Goal: Task Accomplishment & Management: Manage account settings

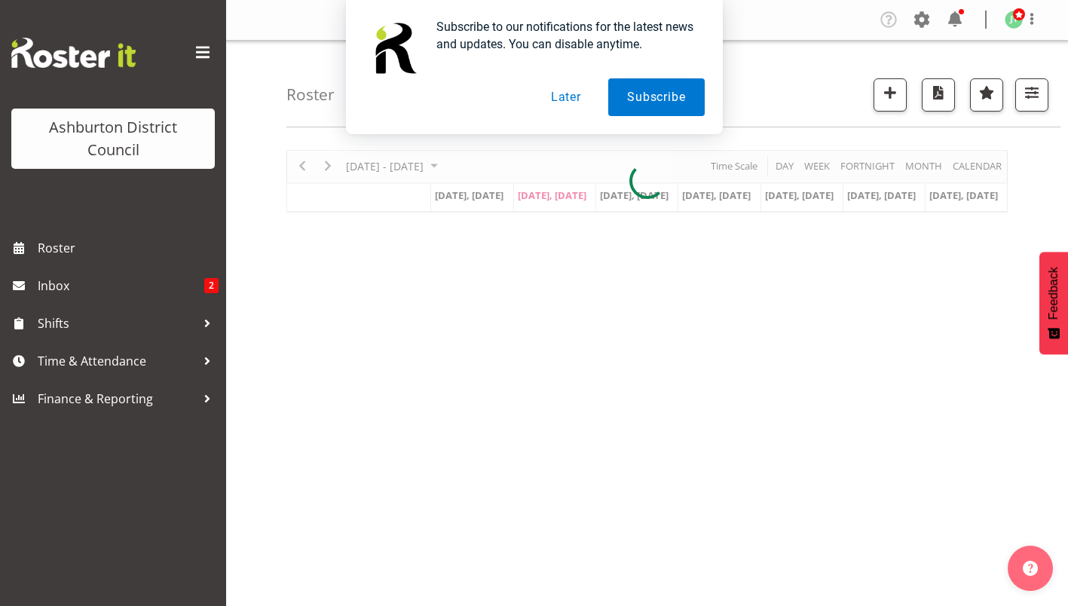
click at [558, 90] on button "Later" at bounding box center [566, 97] width 68 height 38
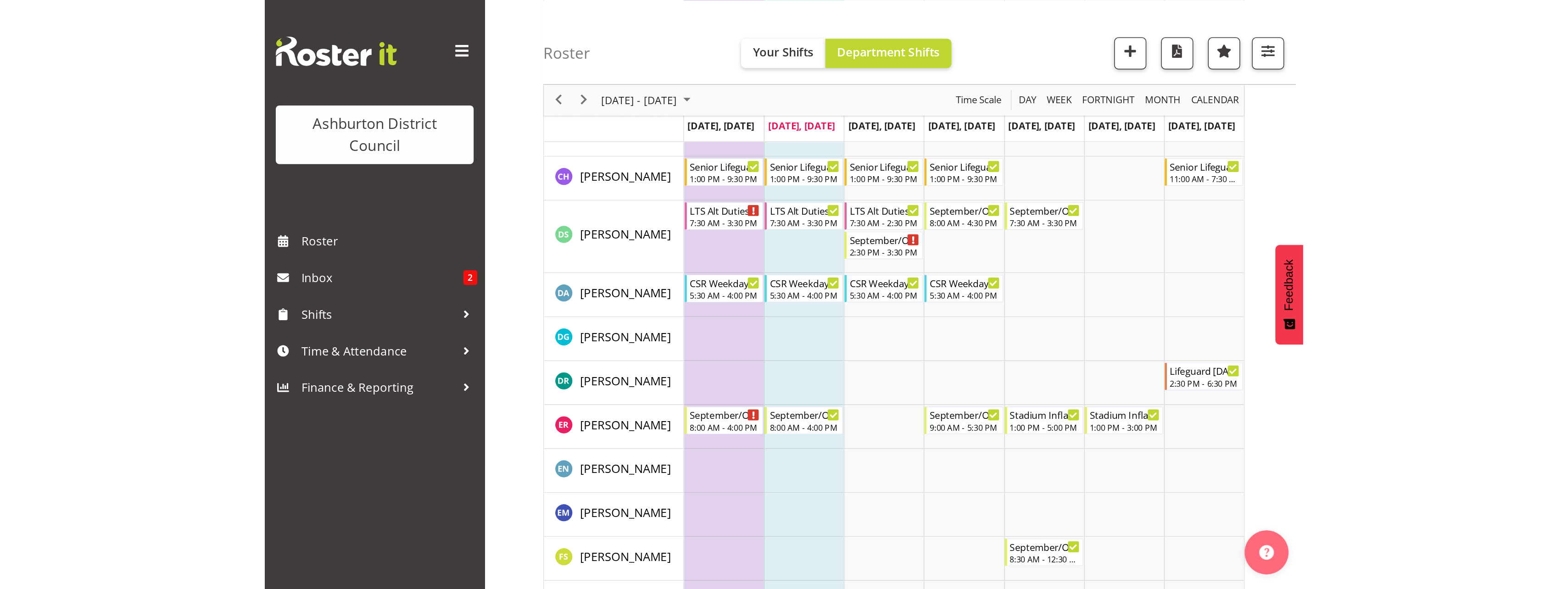
scroll to position [470, 0]
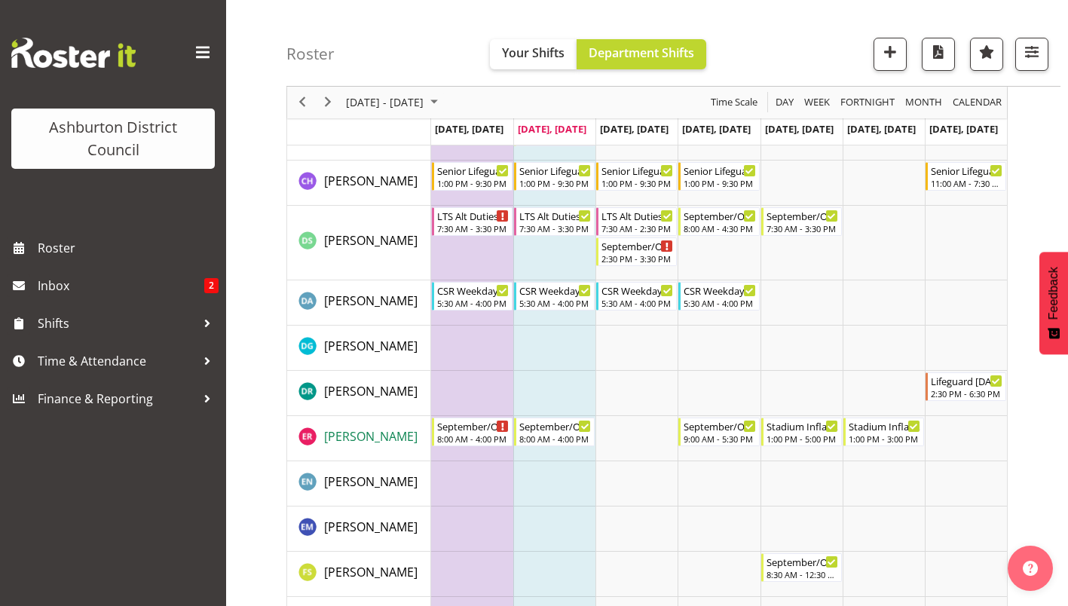
click at [359, 435] on span "Ela Reyes" at bounding box center [370, 436] width 93 height 17
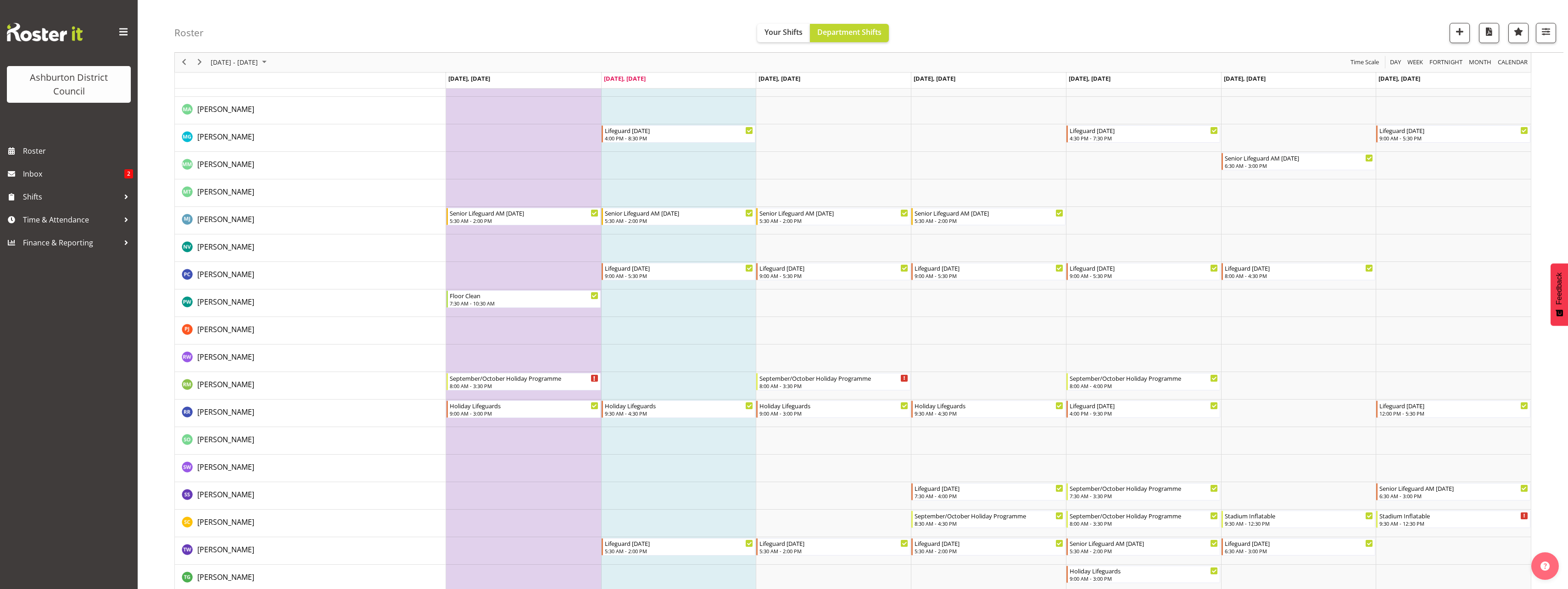
scroll to position [1708, 0]
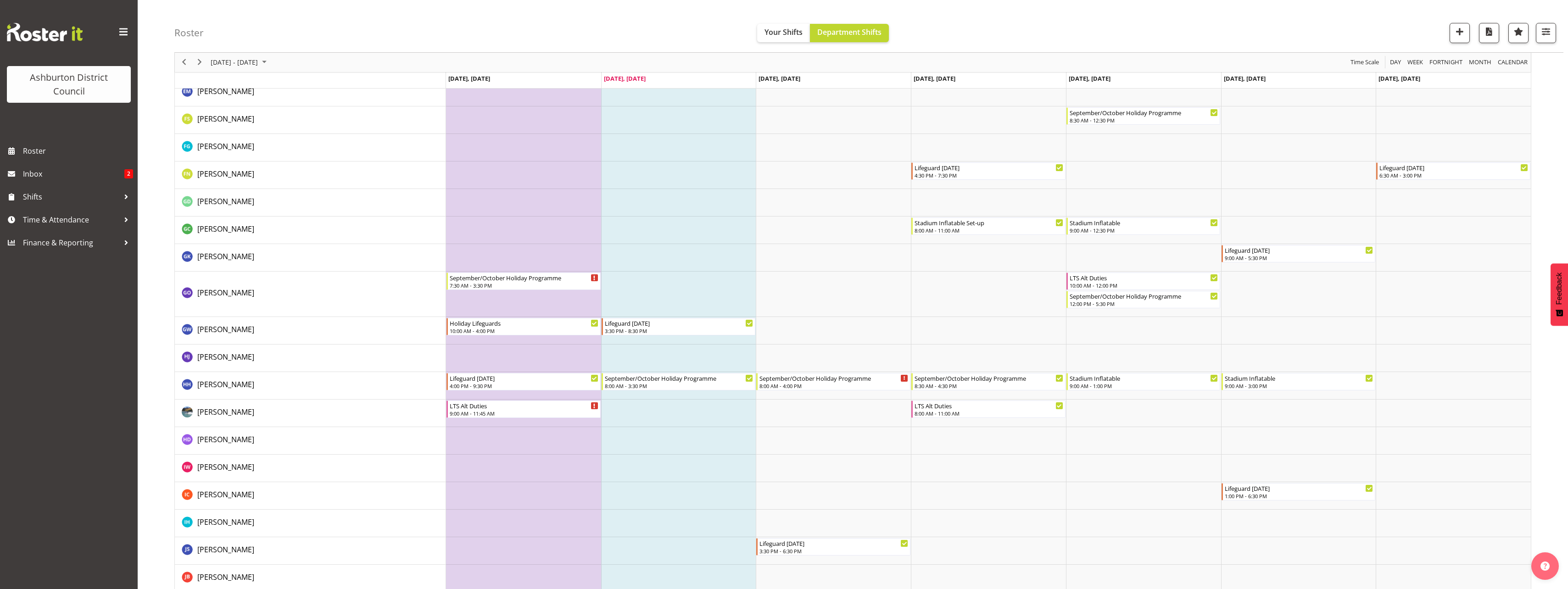
scroll to position [653, 0]
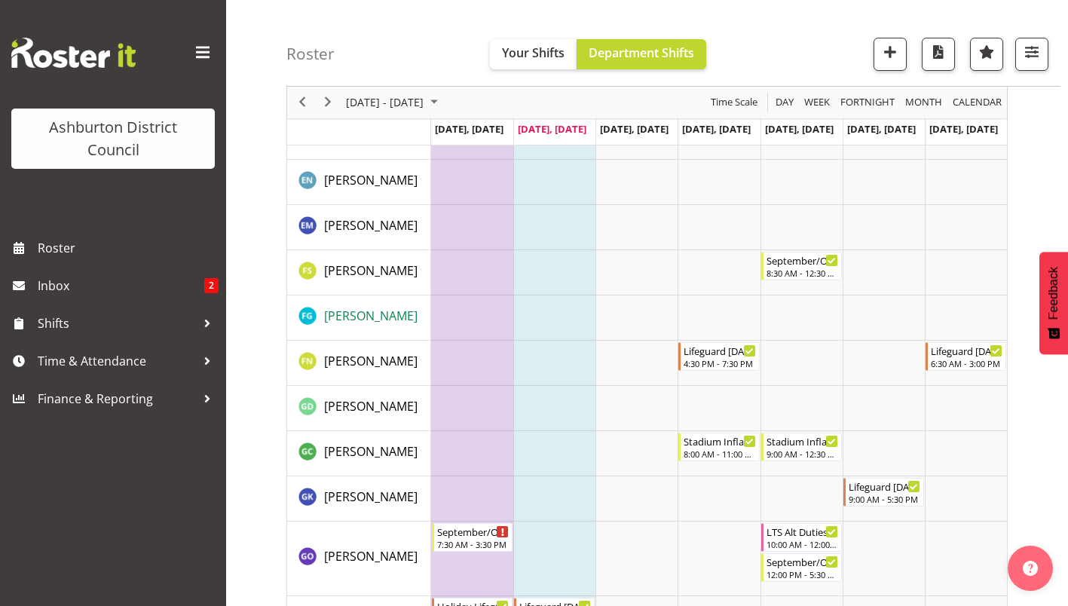
click at [363, 313] on span "Felix Glasner" at bounding box center [370, 316] width 93 height 17
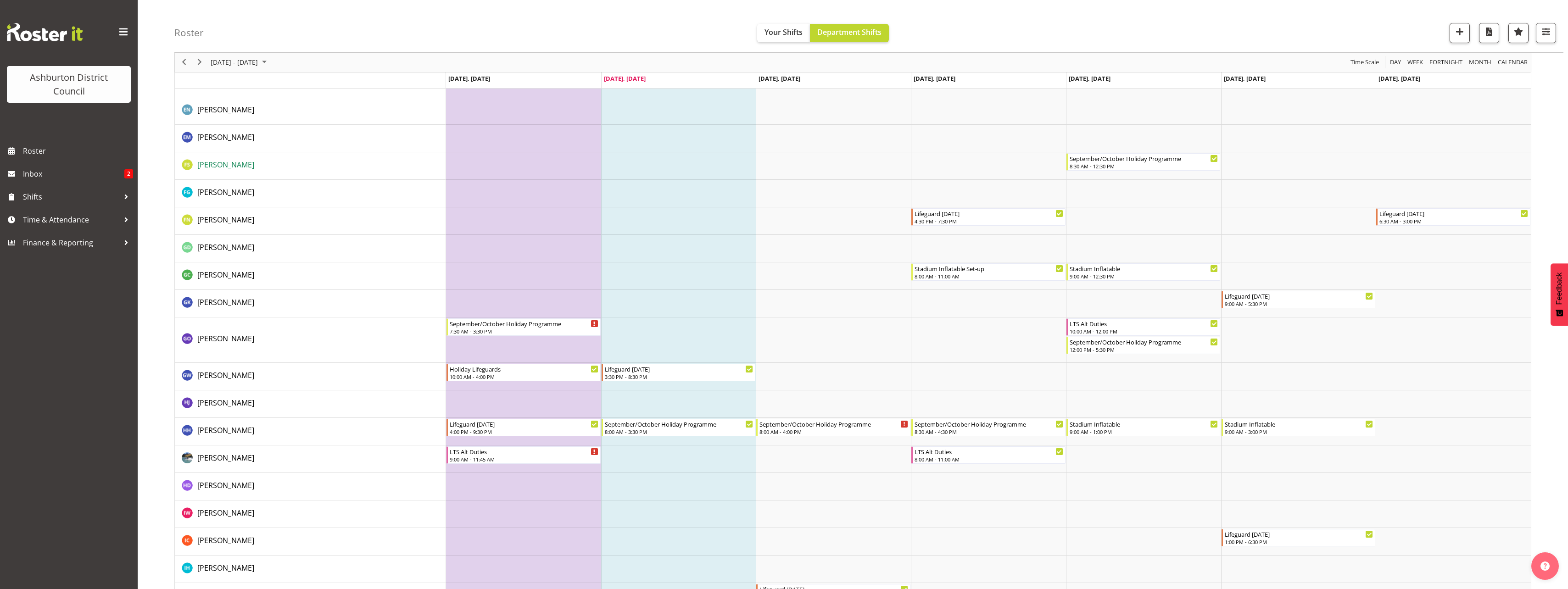
click at [212, 162] on span "Fahima Safi" at bounding box center [225, 164] width 57 height 10
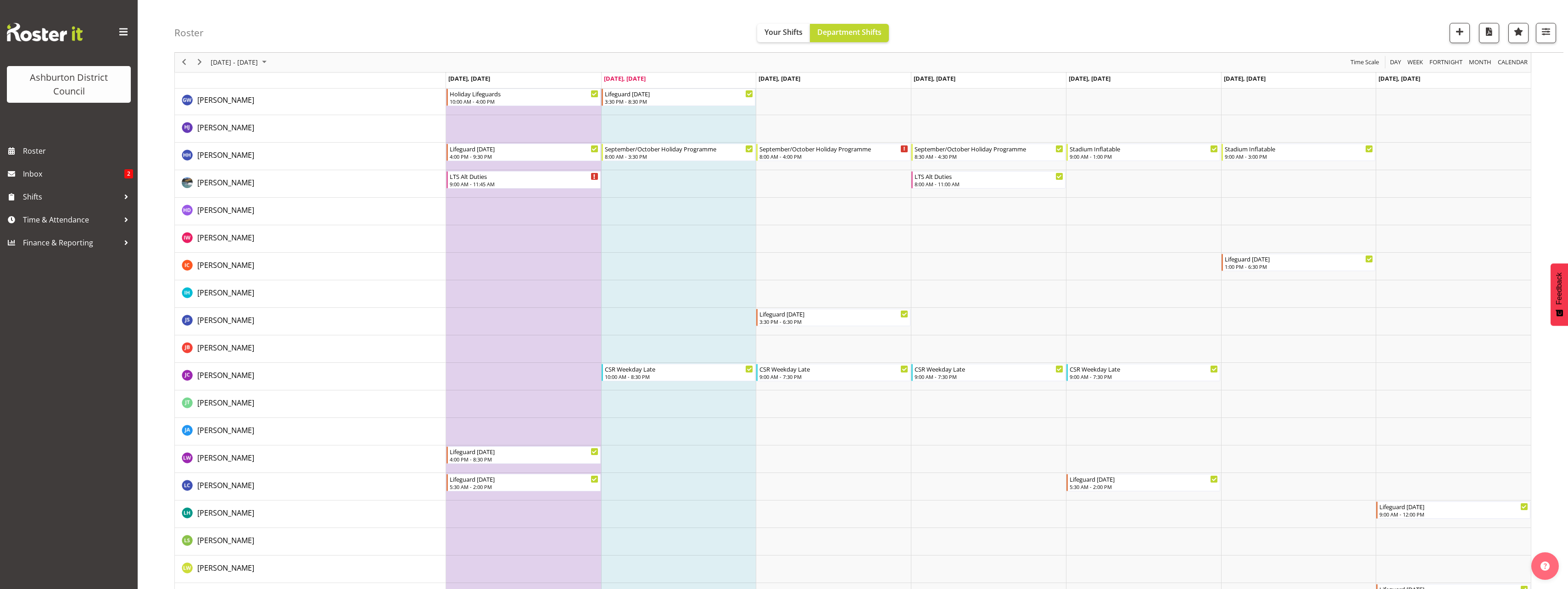
scroll to position [1112, 0]
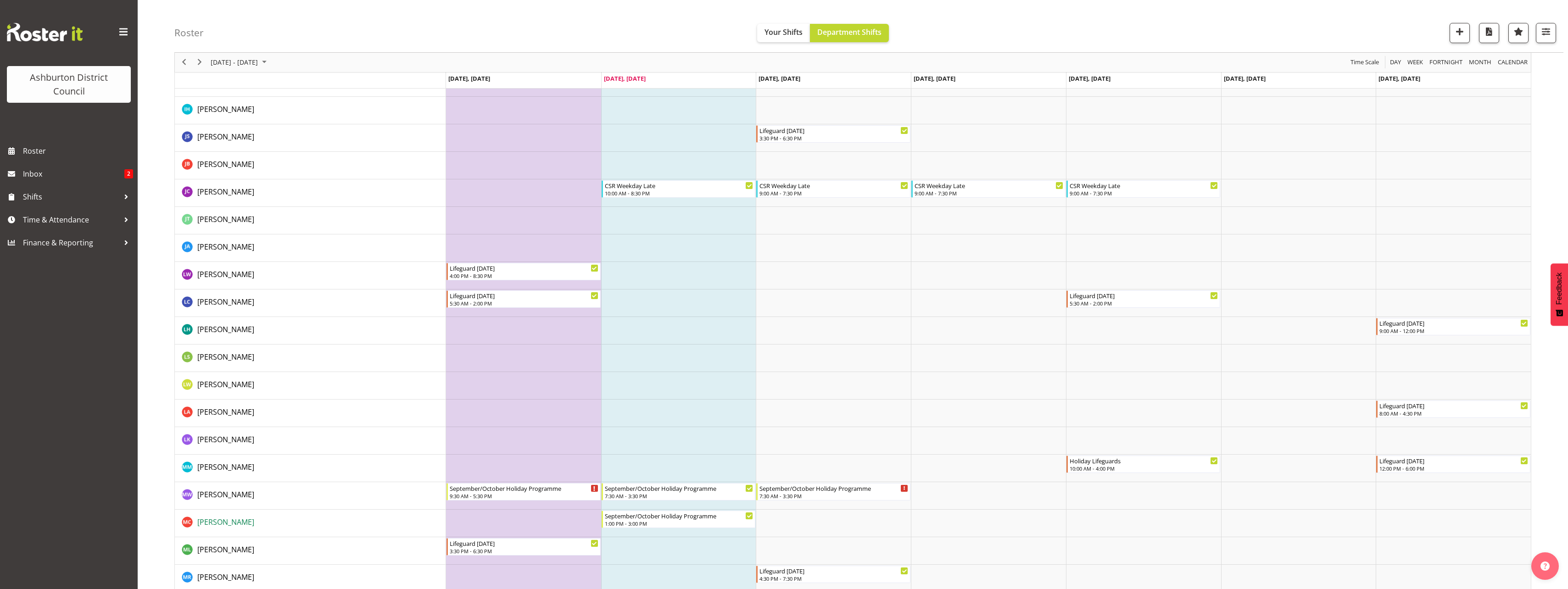
click at [243, 368] on span "[PERSON_NAME]" at bounding box center [225, 522] width 57 height 10
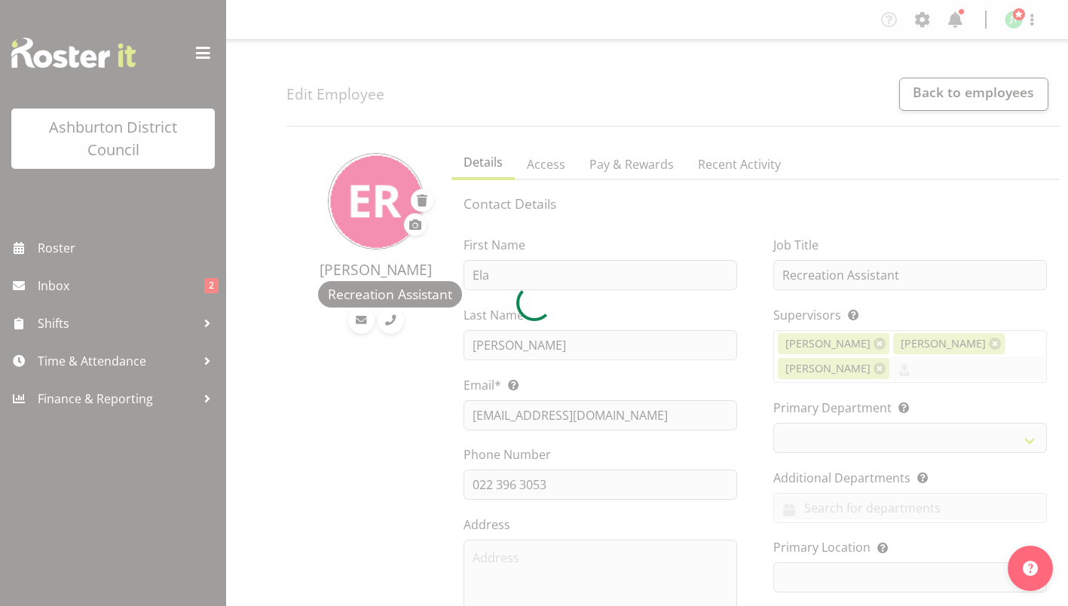
select select "TimelineWeek"
select select
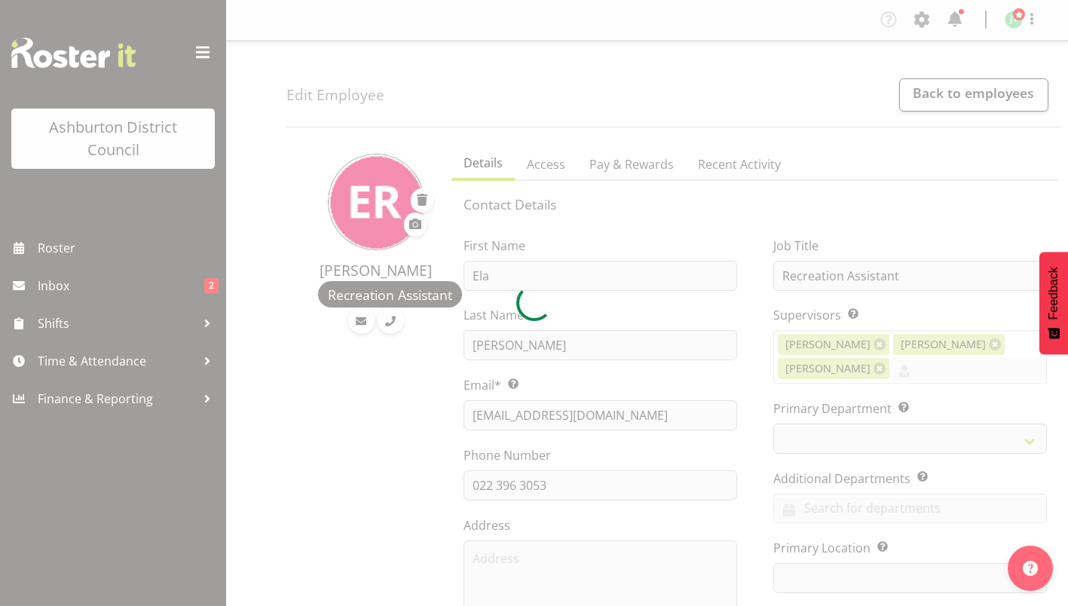
select select "83"
select select "64"
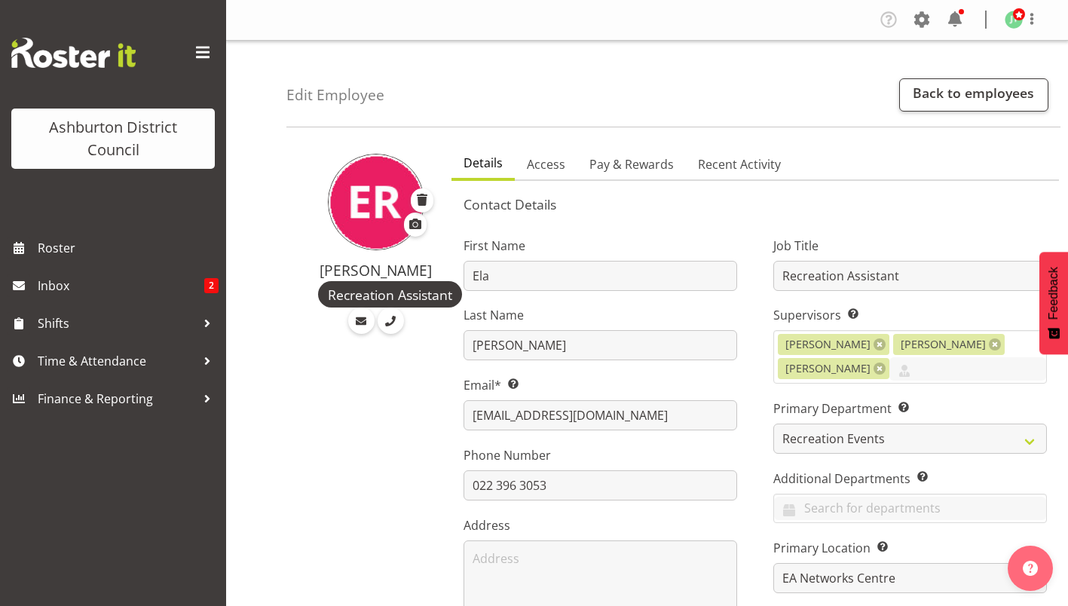
select select "83"
select select "64"
select select "TimelineWeek"
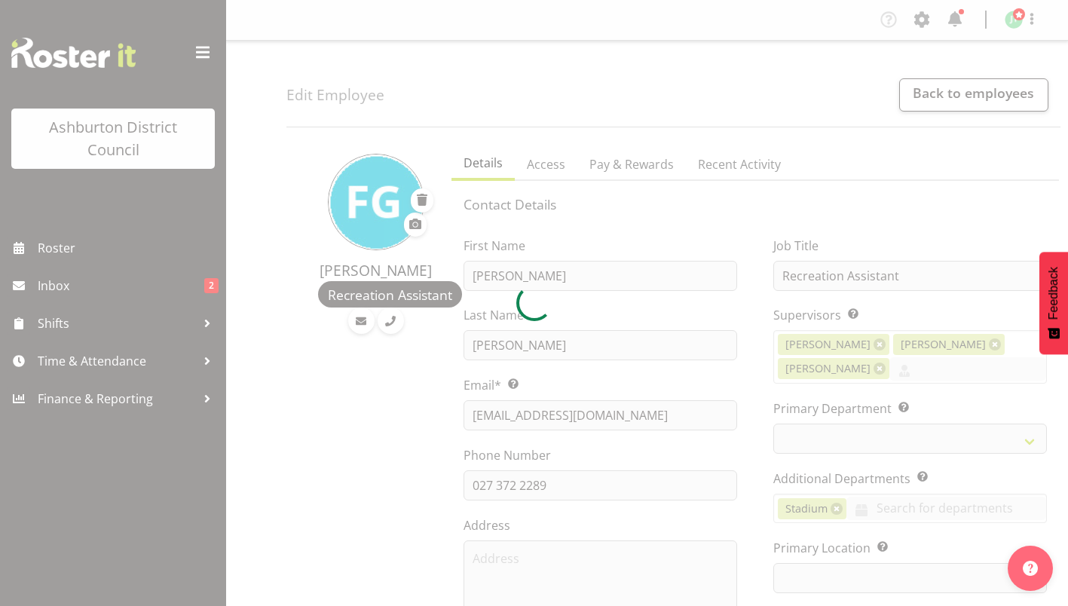
select select "TimelineWeek"
select select
select select "83"
select select "64"
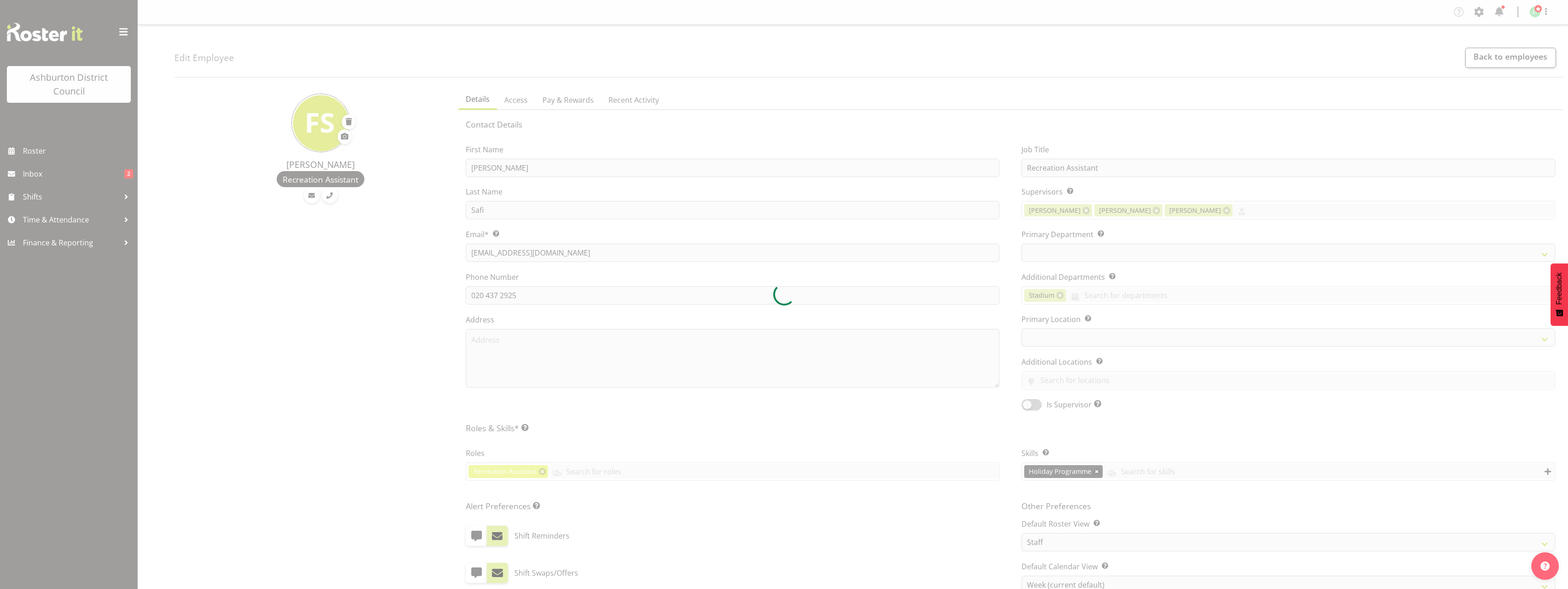
select select "TimelineWeek"
select select
select select "64"
select select "83"
select select "TimelineWeek"
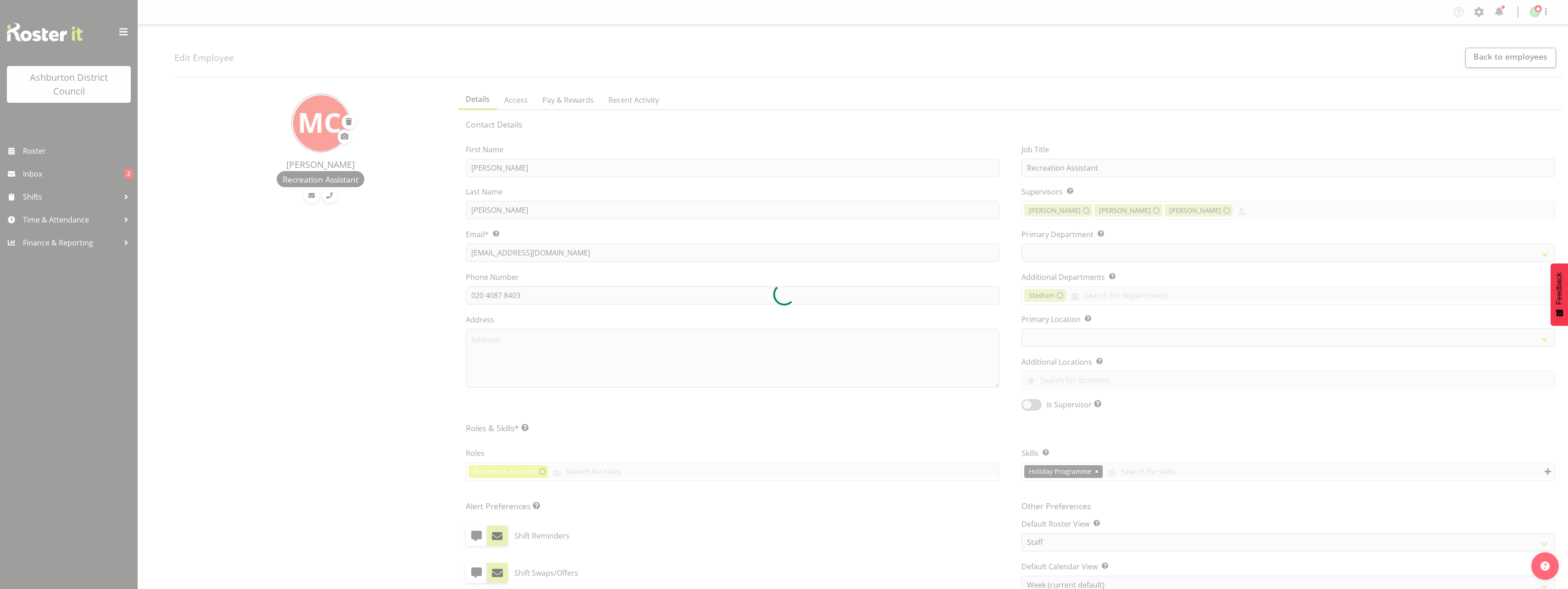
select select
select select "83"
select select "64"
